Goal: Task Accomplishment & Management: Manage account settings

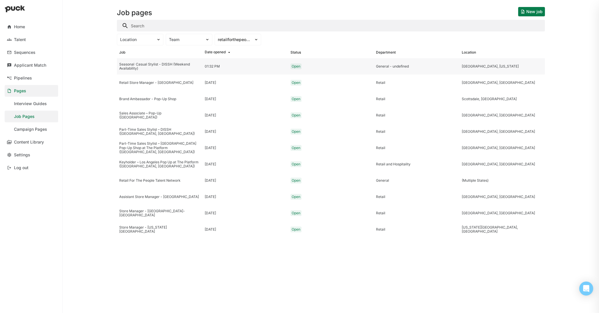
click at [142, 73] on div "Seasonal  Casual Stylist - DISSH (Weekend Availability)" at bounding box center [159, 66] width 85 height 16
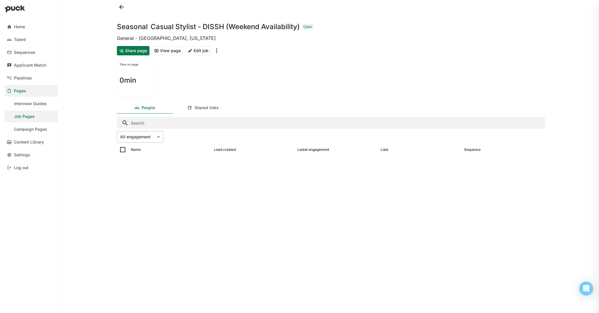
click at [160, 135] on img at bounding box center [158, 136] width 5 height 5
click at [145, 165] on div "Visits" at bounding box center [140, 166] width 47 height 12
click at [158, 135] on img at bounding box center [158, 136] width 5 height 5
click at [139, 152] on div "All engagement" at bounding box center [141, 153] width 31 height 5
click at [204, 112] on div "Shared links" at bounding box center [203, 108] width 56 height 12
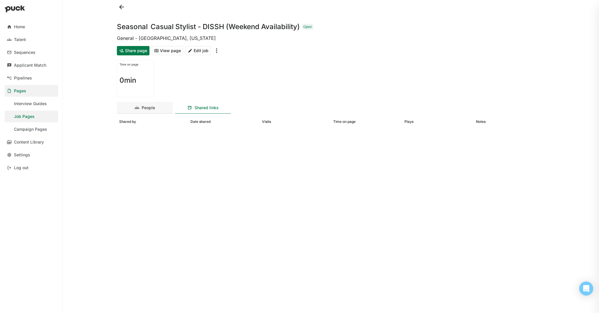
click at [145, 110] on div "People" at bounding box center [148, 107] width 13 height 5
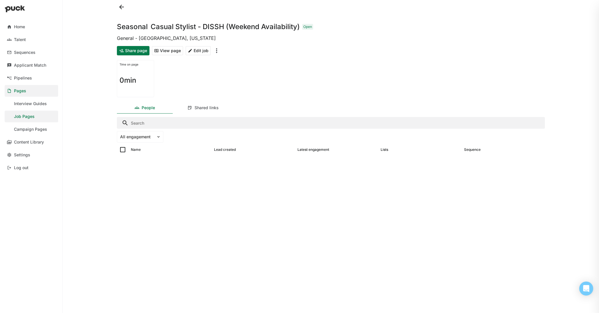
click at [122, 6] on button at bounding box center [121, 6] width 9 height 9
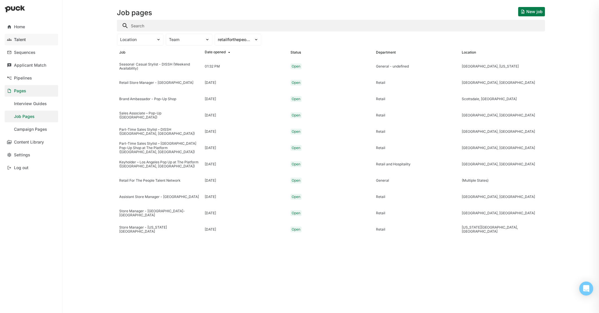
click at [24, 40] on div "Talent" at bounding box center [20, 39] width 12 height 5
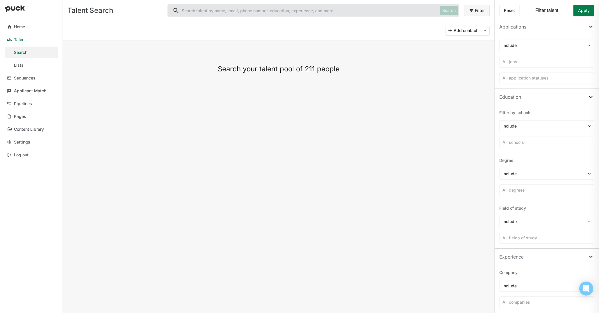
click at [29, 38] on link "Talent" at bounding box center [32, 40] width 54 height 12
click at [21, 25] on div "Home" at bounding box center [19, 26] width 11 height 5
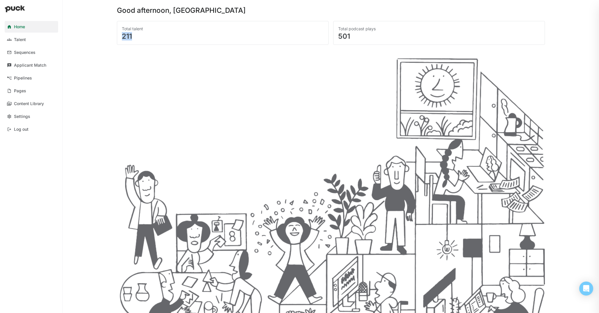
drag, startPoint x: 126, startPoint y: 34, endPoint x: 172, endPoint y: 33, distance: 46.2
click at [172, 33] on div "211" at bounding box center [223, 36] width 202 height 7
click at [44, 63] on div "Applicant Match" at bounding box center [30, 65] width 32 height 5
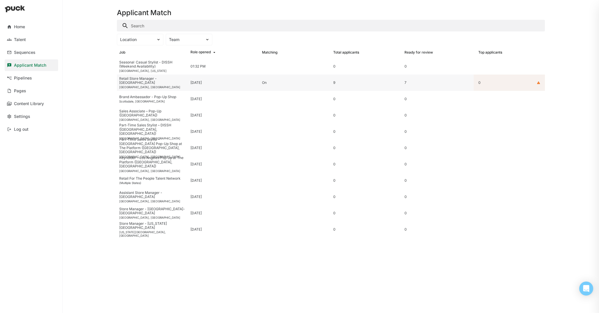
click at [169, 81] on div "Retail Store Manager - [GEOGRAPHIC_DATA]" at bounding box center [152, 80] width 67 height 8
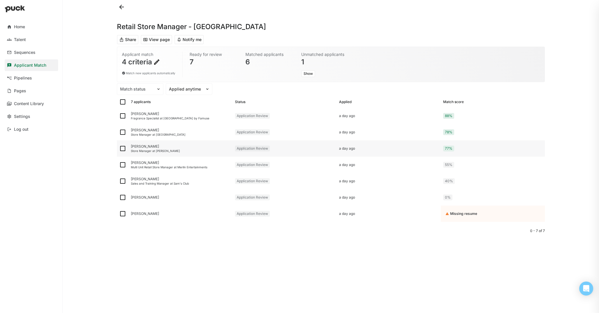
click at [121, 149] on img at bounding box center [122, 148] width 7 height 7
click at [119, 149] on input "checkbox" at bounding box center [119, 148] width 0 height 0
checkbox input "true"
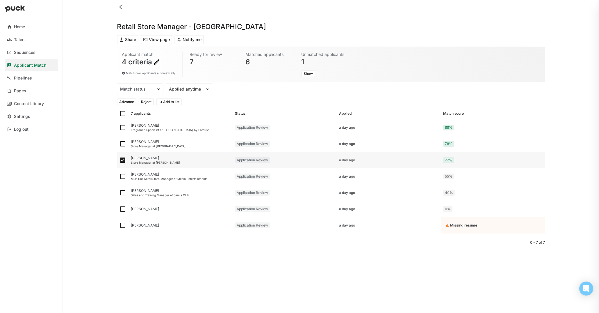
click at [178, 160] on div "[PERSON_NAME] Store Manager at [PERSON_NAME]" at bounding box center [181, 160] width 104 height 16
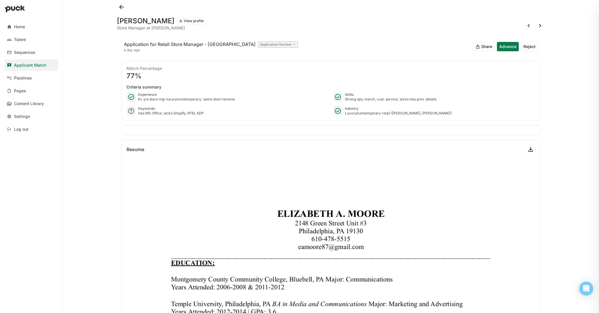
click at [120, 7] on button at bounding box center [121, 6] width 9 height 9
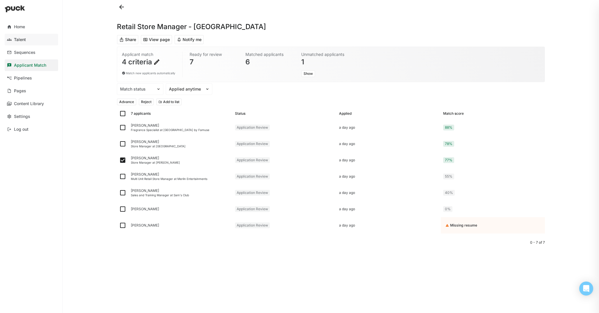
click at [24, 40] on div "Talent" at bounding box center [20, 39] width 12 height 5
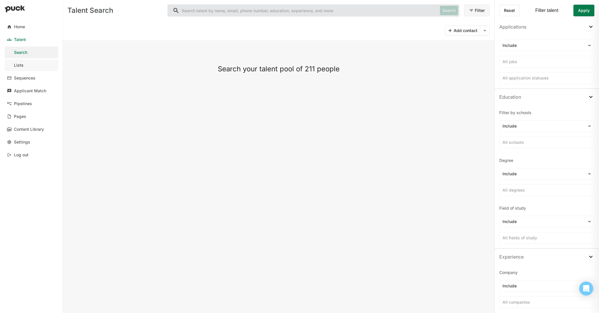
click at [28, 66] on link "Lists" at bounding box center [32, 65] width 54 height 12
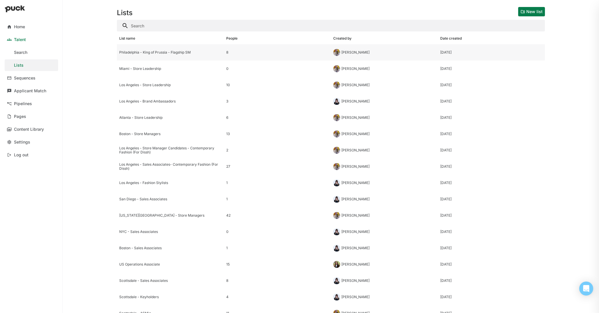
click at [189, 55] on div "Philadelphia - King of Prussia - Flagship SM" at bounding box center [170, 52] width 107 height 16
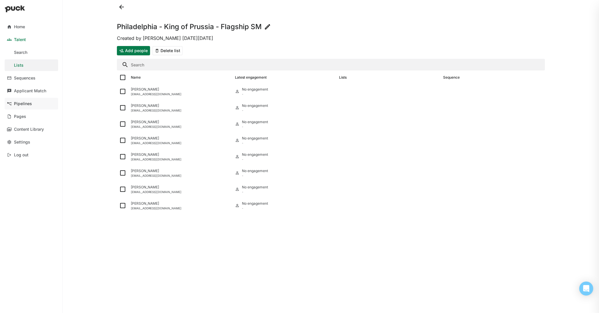
click at [37, 102] on link "Pipelines" at bounding box center [32, 104] width 54 height 12
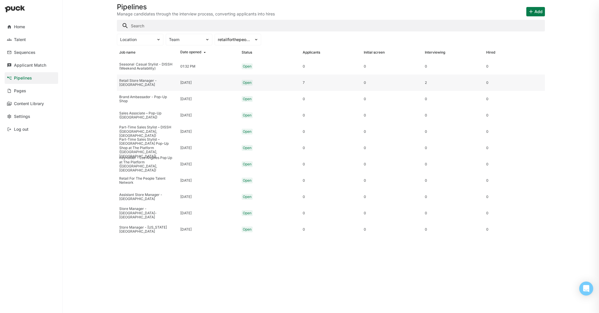
click at [145, 81] on div "Retail Store Manager - [GEOGRAPHIC_DATA]" at bounding box center [147, 83] width 56 height 8
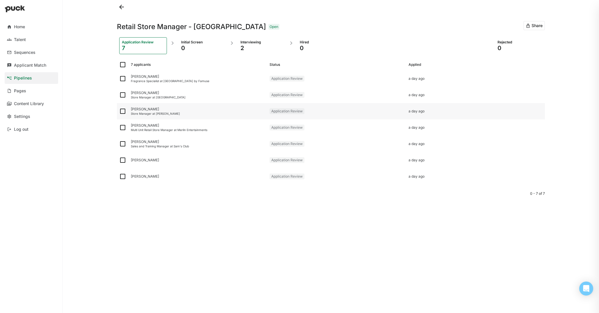
click at [121, 111] on img at bounding box center [122, 111] width 7 height 7
click at [119, 111] on input "checkbox" at bounding box center [119, 111] width 0 height 0
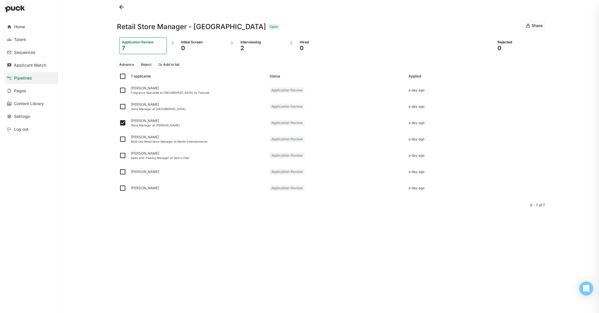
click at [148, 64] on button "Reject" at bounding box center [146, 64] width 15 height 7
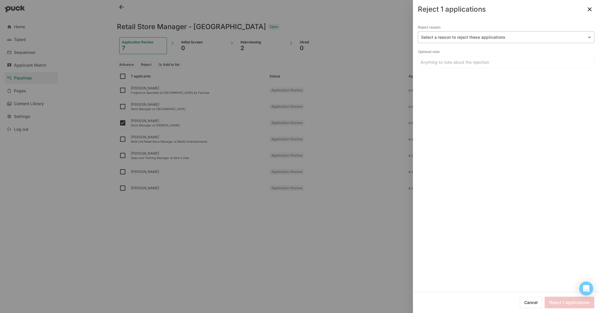
click at [510, 36] on div at bounding box center [502, 37] width 163 height 6
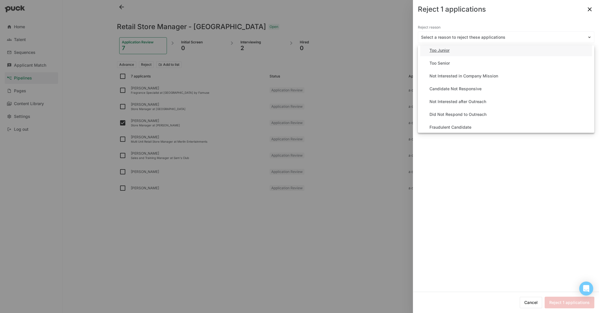
scroll to position [80, 0]
click at [486, 77] on div "Not Interested in Company Mission" at bounding box center [463, 75] width 69 height 5
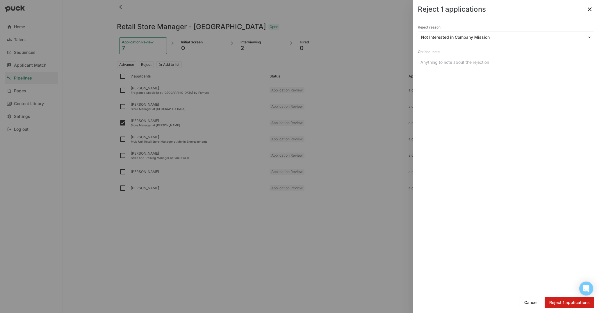
click at [569, 302] on button "Reject 1 applications" at bounding box center [570, 302] width 50 height 12
checkbox input "false"
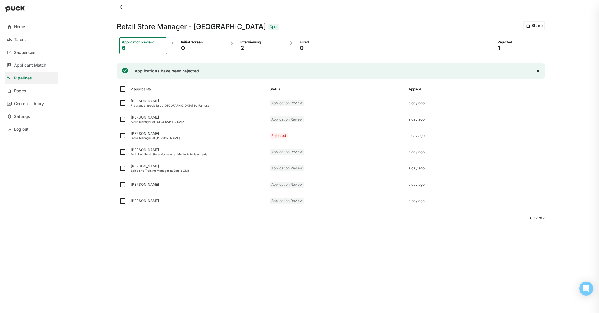
click at [499, 47] on div "1" at bounding box center [519, 47] width 42 height 7
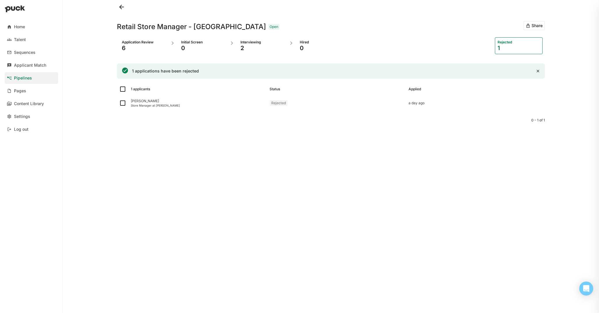
click at [137, 43] on div "Application Review" at bounding box center [143, 42] width 42 height 5
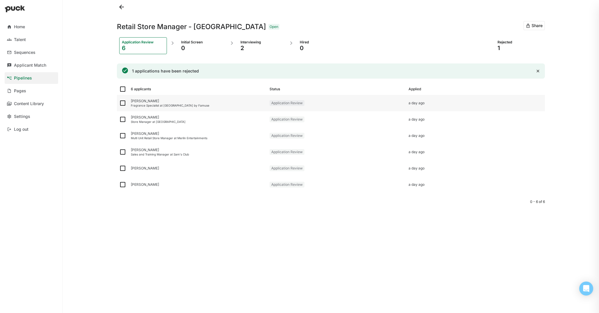
click at [153, 102] on div "[PERSON_NAME]" at bounding box center [198, 101] width 134 height 4
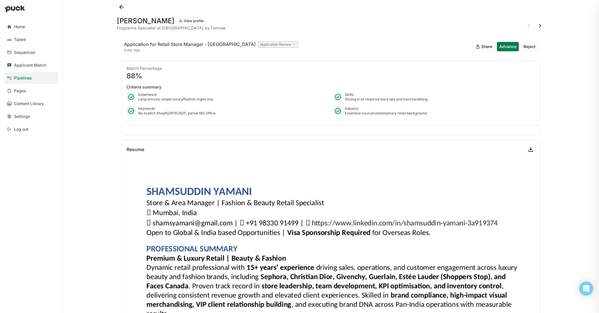
click at [122, 9] on button at bounding box center [121, 6] width 9 height 9
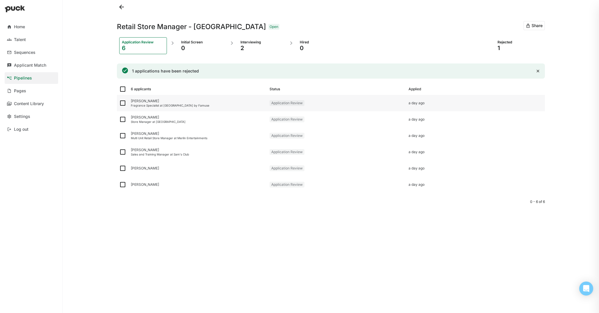
click at [121, 103] on img at bounding box center [122, 102] width 7 height 7
click at [119, 103] on input "checkbox" at bounding box center [119, 103] width 0 height 0
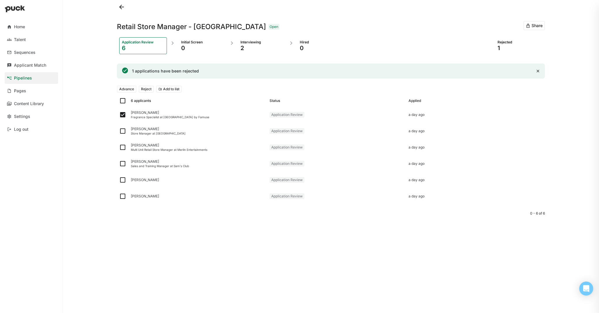
click at [147, 88] on button "Reject" at bounding box center [146, 88] width 15 height 7
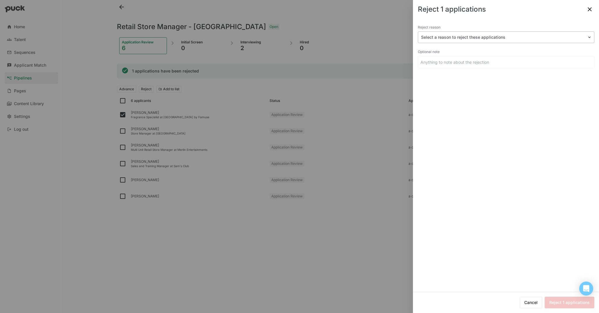
click at [468, 37] on div at bounding box center [502, 37] width 163 height 6
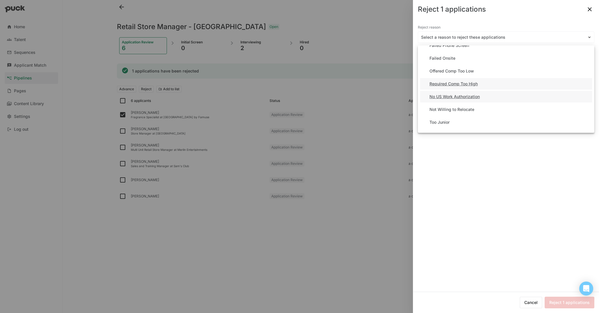
scroll to position [10, 0]
click at [481, 95] on div "No US Work Authorization" at bounding box center [506, 95] width 172 height 12
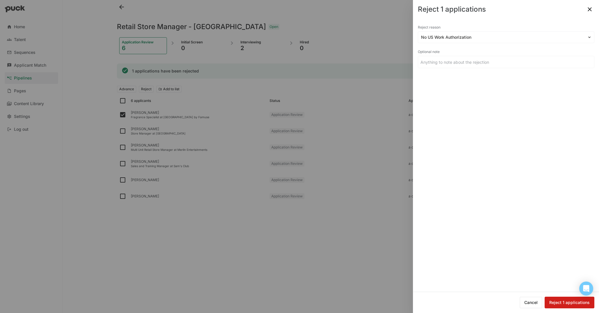
click at [567, 303] on button "Reject 1 applications" at bounding box center [570, 302] width 50 height 12
checkbox input "false"
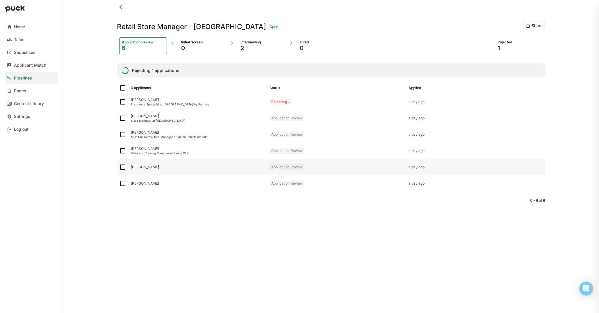
click at [122, 166] on img at bounding box center [122, 166] width 7 height 7
click at [119, 167] on input "checkbox" at bounding box center [119, 167] width 0 height 0
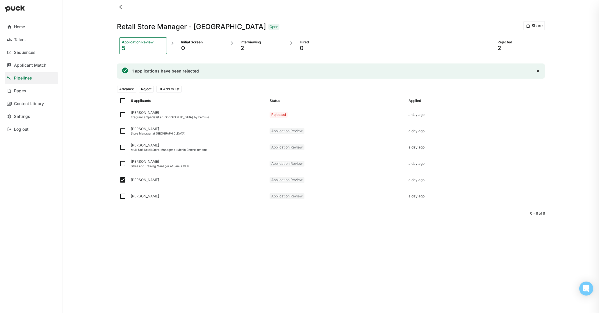
click at [144, 90] on button "Reject" at bounding box center [146, 88] width 15 height 7
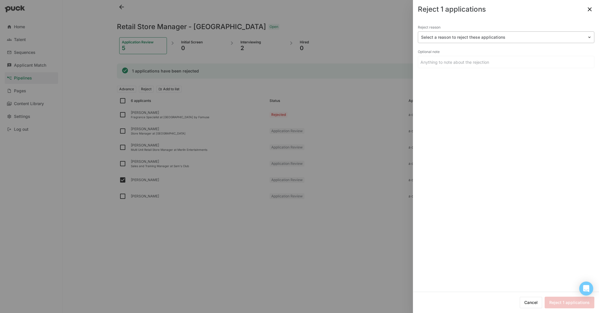
click at [466, 38] on div at bounding box center [502, 37] width 163 height 6
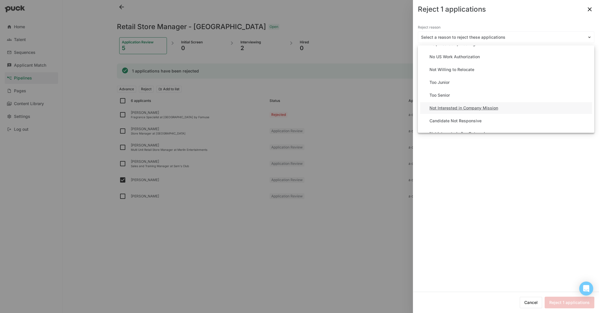
scroll to position [54, 0]
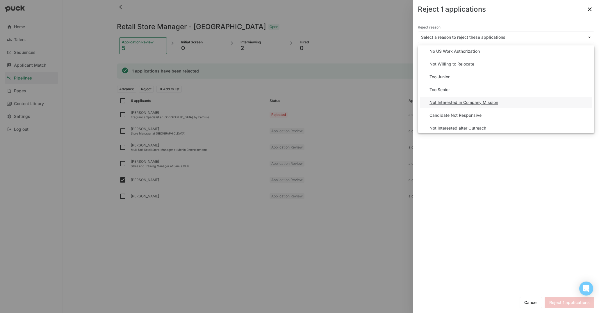
click at [468, 103] on div "Not Interested in Company Mission" at bounding box center [463, 102] width 69 height 5
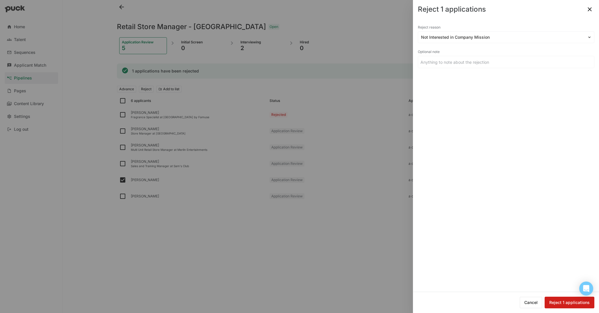
click at [570, 304] on button "Reject 1 applications" at bounding box center [570, 302] width 50 height 12
checkbox input "false"
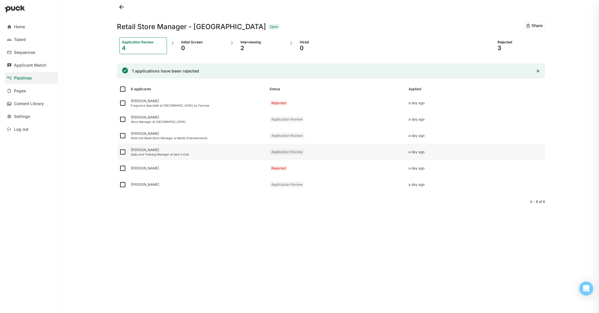
click at [158, 150] on div "[PERSON_NAME]" at bounding box center [198, 150] width 134 height 4
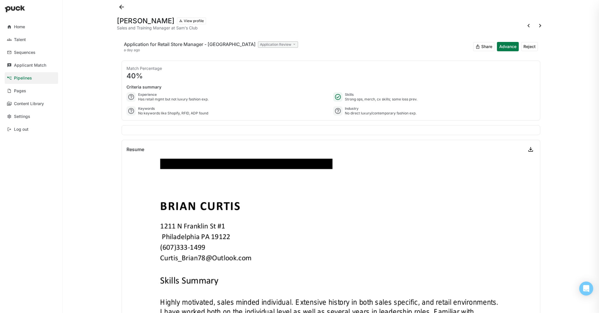
click at [122, 5] on button at bounding box center [121, 6] width 9 height 9
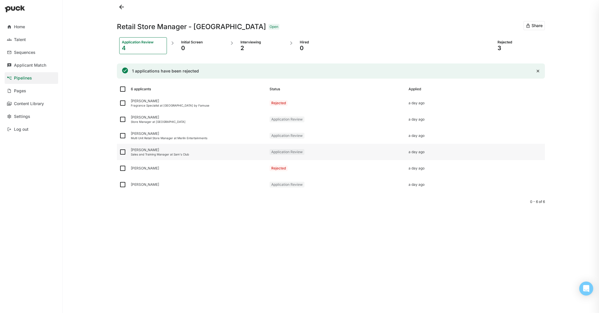
click at [122, 151] on img at bounding box center [122, 151] width 7 height 7
click at [119, 152] on input "checkbox" at bounding box center [119, 152] width 0 height 0
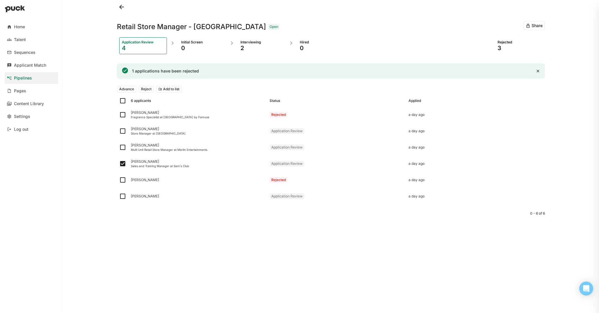
click at [145, 88] on button "Reject" at bounding box center [146, 88] width 15 height 7
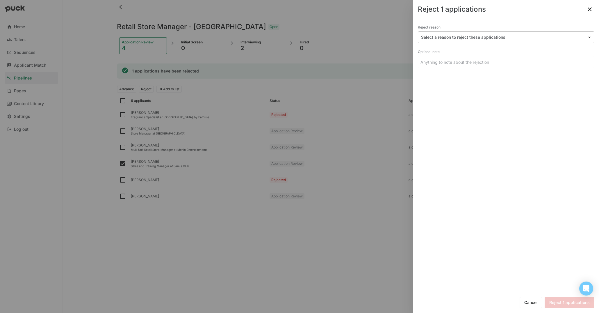
click at [486, 36] on div at bounding box center [502, 37] width 163 height 6
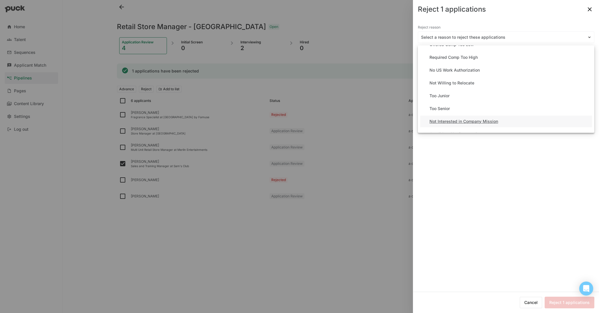
scroll to position [35, 0]
click at [485, 119] on div "Not Interested in Company Mission" at bounding box center [463, 120] width 69 height 5
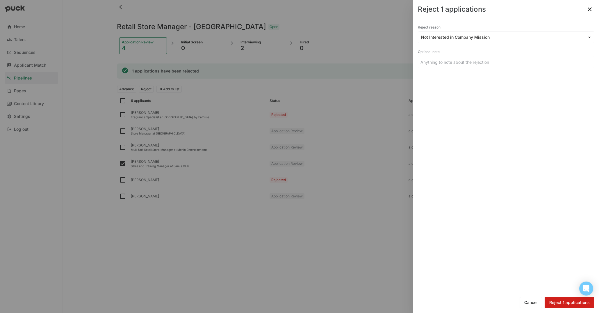
click at [575, 304] on button "Reject 1 applications" at bounding box center [570, 302] width 50 height 12
checkbox input "false"
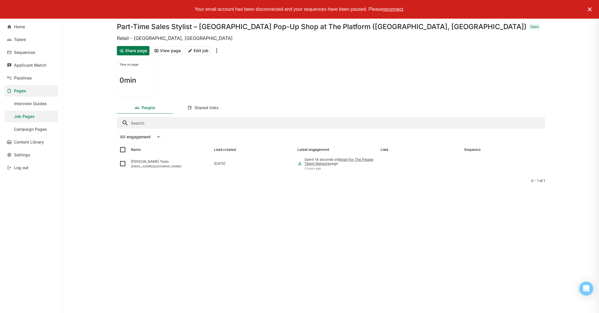
click at [35, 93] on link "Pages" at bounding box center [32, 91] width 54 height 12
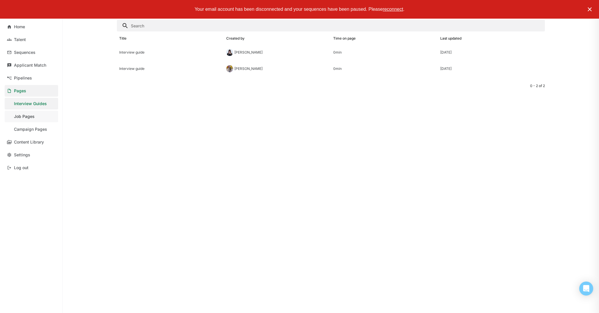
click at [37, 114] on link "Job Pages" at bounding box center [32, 116] width 54 height 12
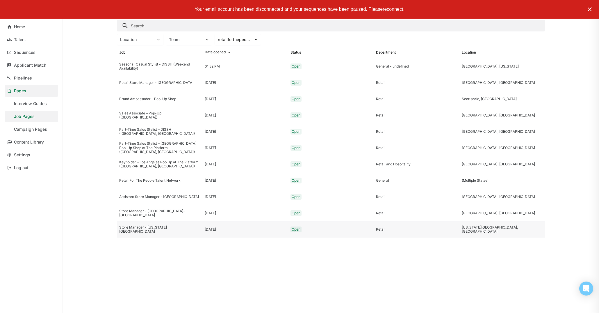
click at [167, 227] on div "Store Manager - [US_STATE][GEOGRAPHIC_DATA]" at bounding box center [159, 229] width 81 height 8
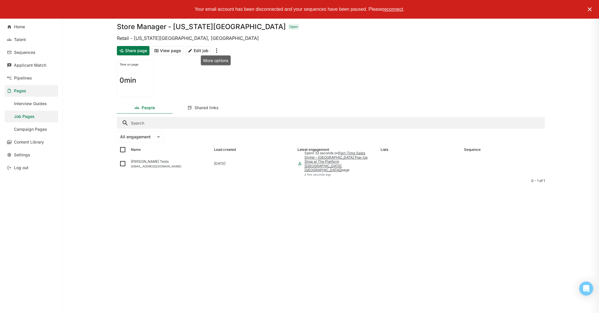
click at [215, 49] on img "More options" at bounding box center [216, 50] width 7 height 7
click at [247, 65] on div "Time on page 0min" at bounding box center [331, 79] width 428 height 42
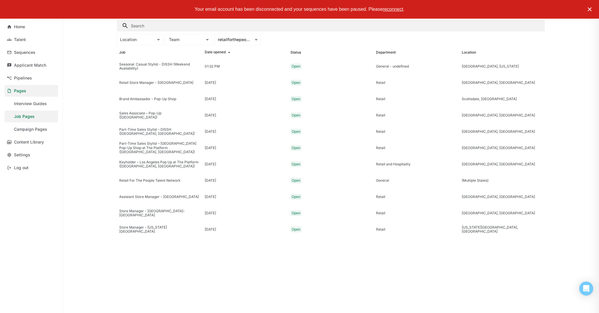
click at [591, 9] on img at bounding box center [589, 9] width 7 height 7
